Goal: Task Accomplishment & Management: Use online tool/utility

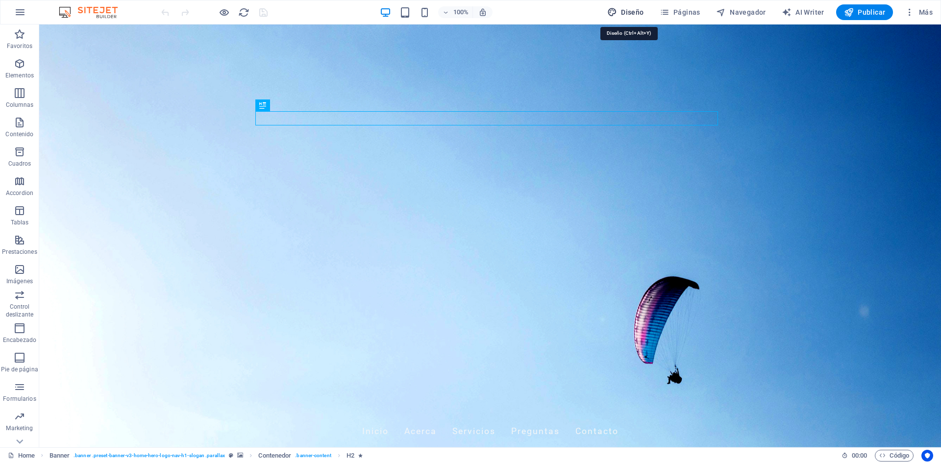
click at [610, 12] on button "Diseño" at bounding box center [625, 12] width 45 height 16
select select "px"
select select "200"
select select "px"
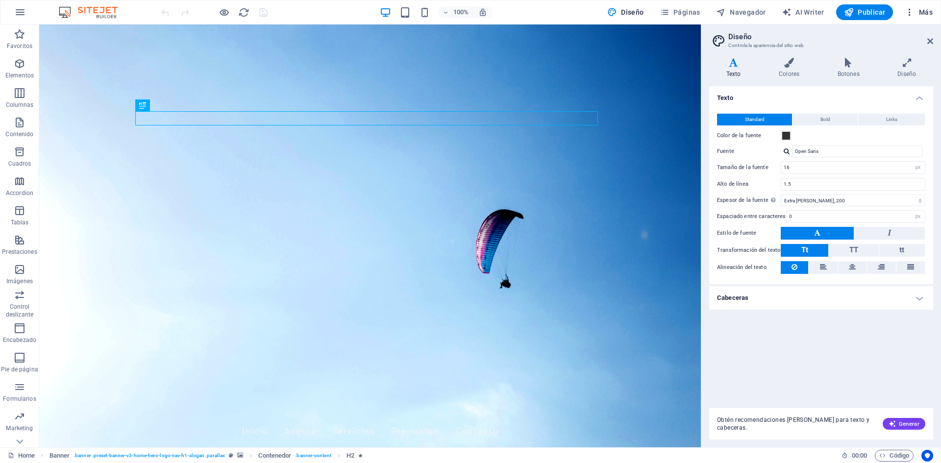
click at [922, 12] on span "Más" at bounding box center [919, 12] width 28 height 10
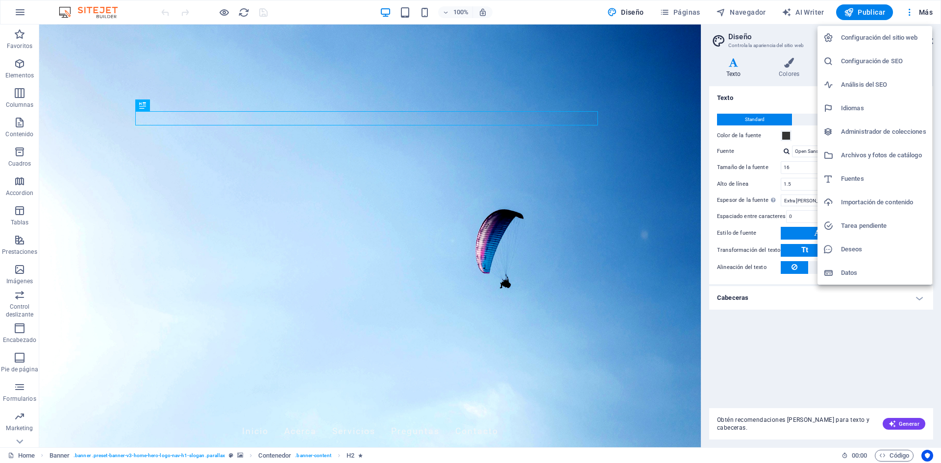
click at [902, 32] on h6 "Configuración del sitio web" at bounding box center [883, 38] width 85 height 12
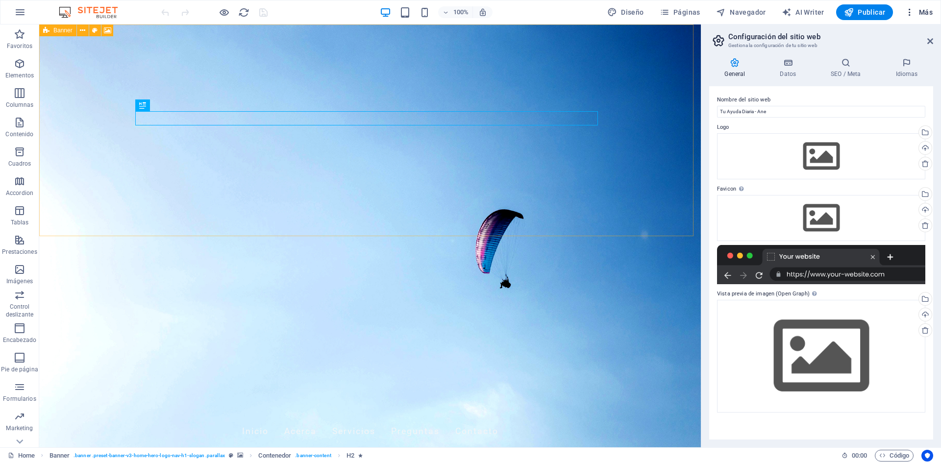
click at [921, 13] on span "Más" at bounding box center [919, 12] width 28 height 10
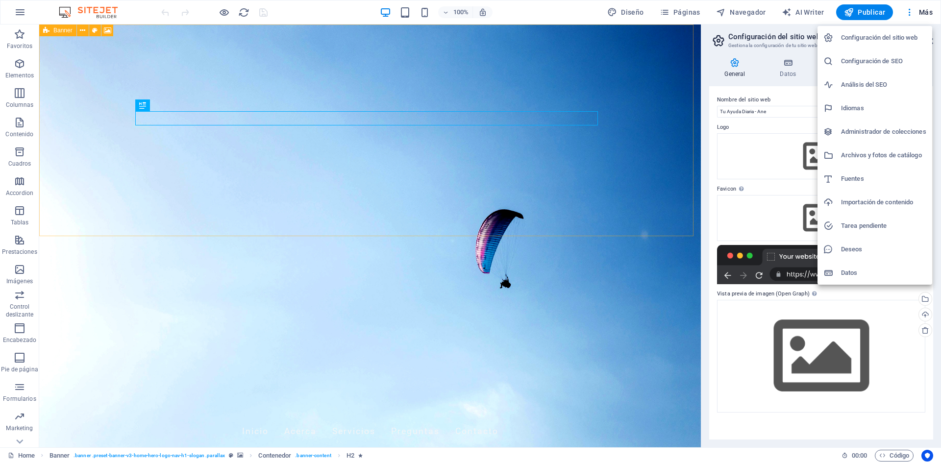
click at [636, 361] on div at bounding box center [470, 231] width 941 height 463
